Goal: Navigation & Orientation: Find specific page/section

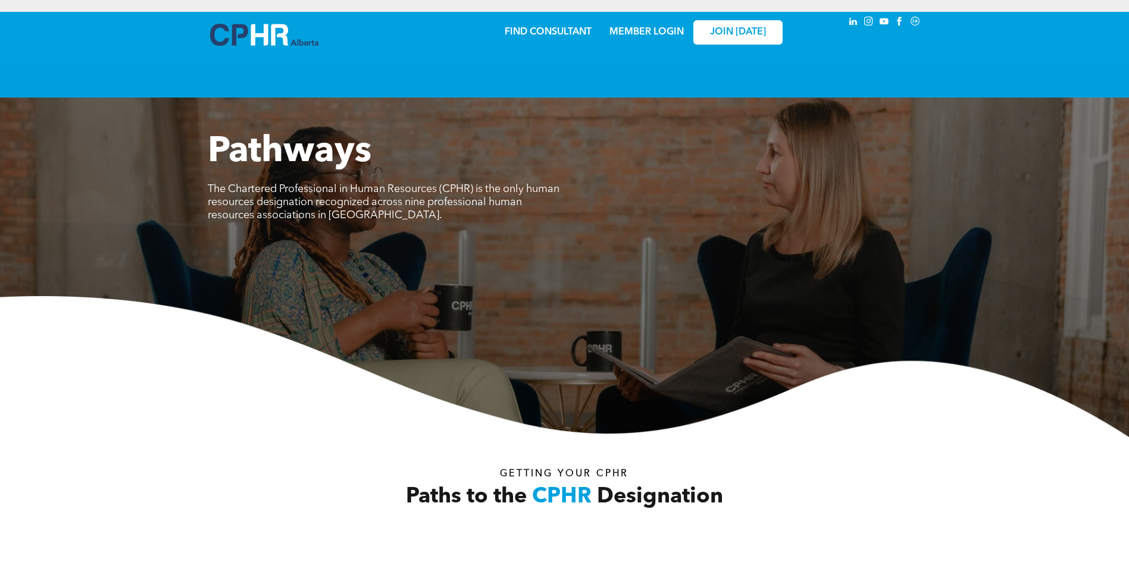
click at [655, 32] on link "MEMBER LOGIN" at bounding box center [646, 32] width 74 height 10
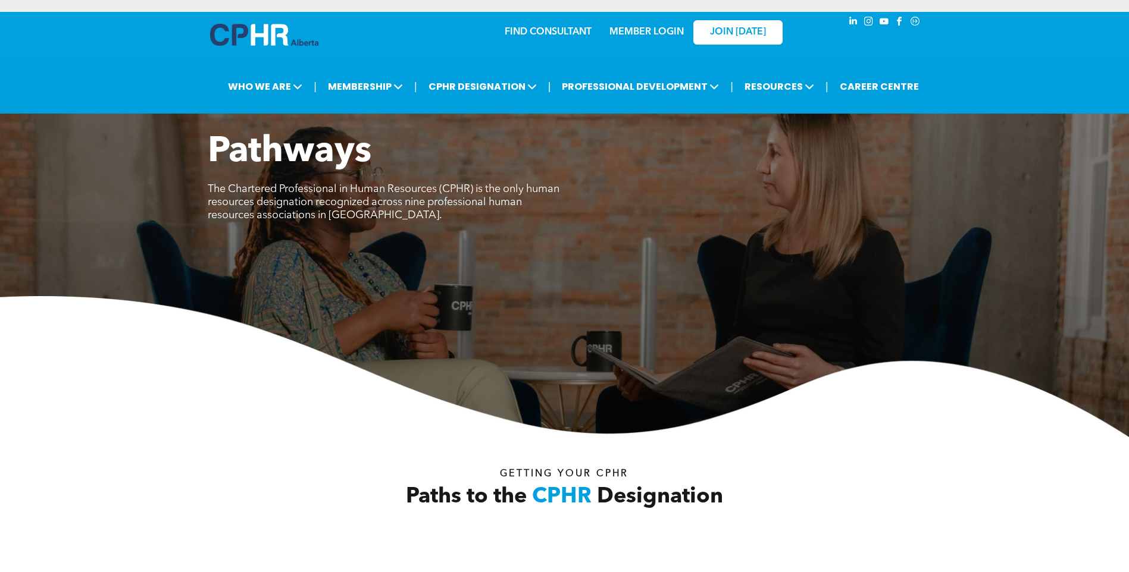
click at [641, 27] on link "MEMBER LOGIN" at bounding box center [646, 32] width 74 height 10
click at [1038, 51] on div "FIND CONSULTANT MEMBER LOGIN JOIN TODAY" at bounding box center [564, 40] width 1129 height 57
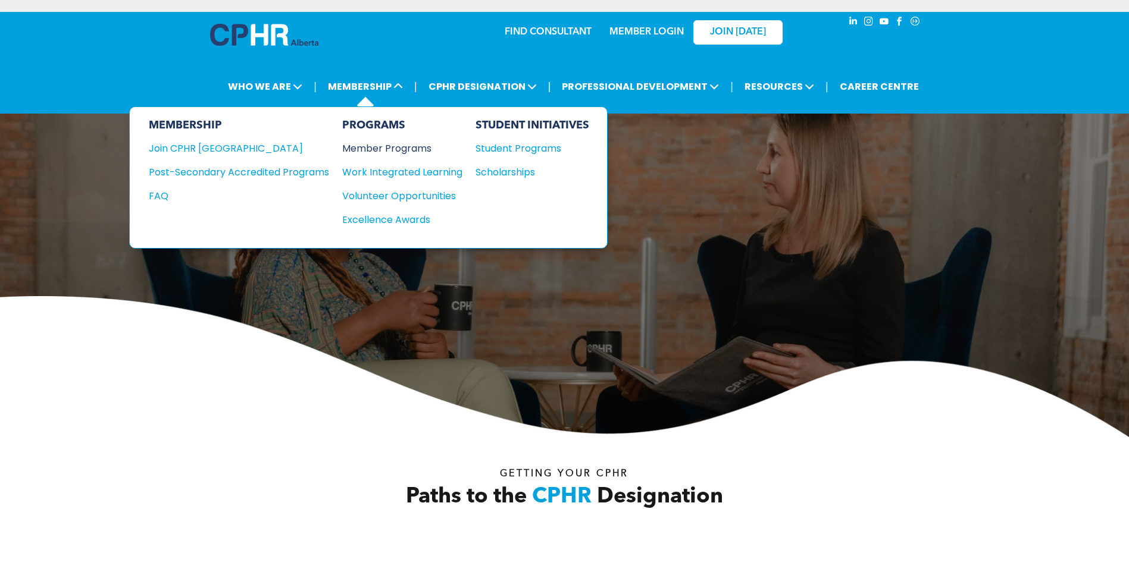
click at [423, 145] on div "Member Programs" at bounding box center [396, 148] width 108 height 15
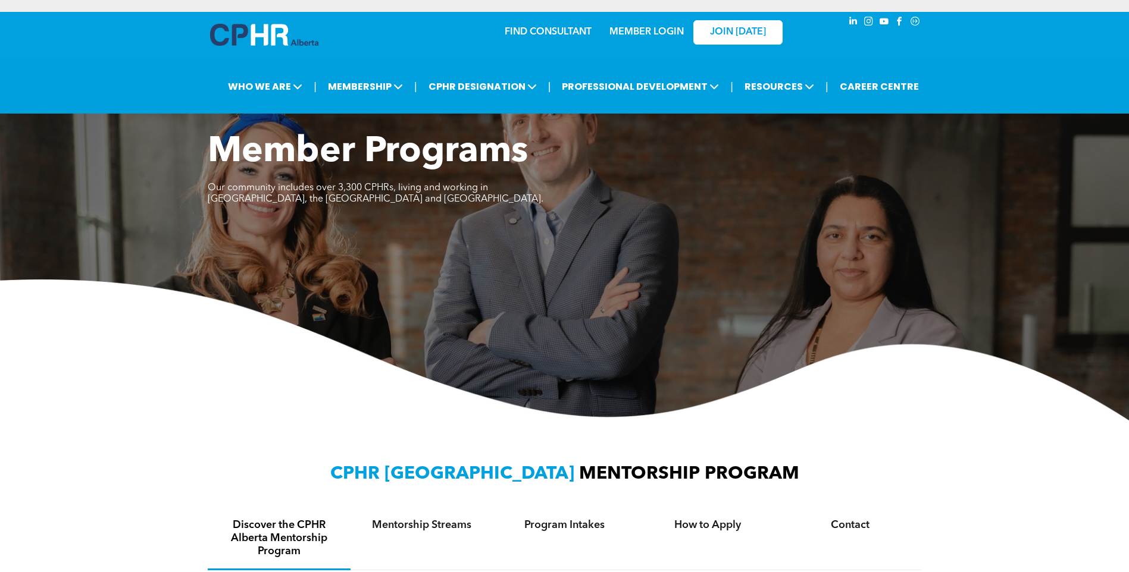
click at [634, 27] on link "MEMBER LOGIN" at bounding box center [646, 32] width 74 height 10
